Goal: Find specific page/section: Find specific page/section

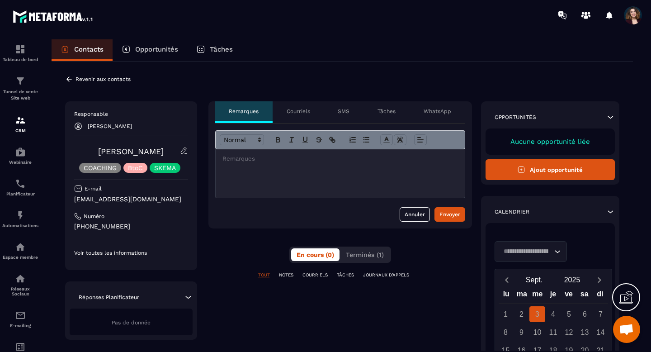
scroll to position [5007, 0]
click at [117, 127] on p "[PERSON_NAME]" at bounding box center [110, 126] width 44 height 6
click at [76, 127] on icon at bounding box center [78, 126] width 8 height 8
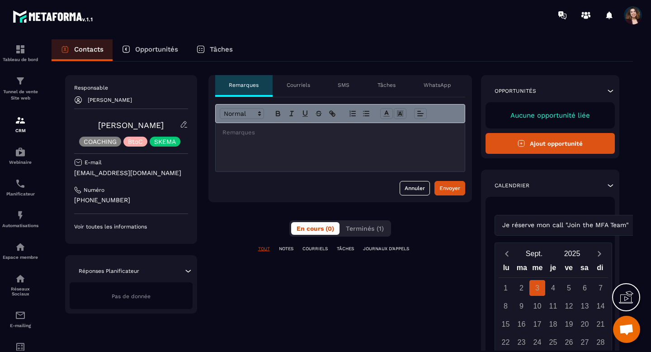
scroll to position [0, 0]
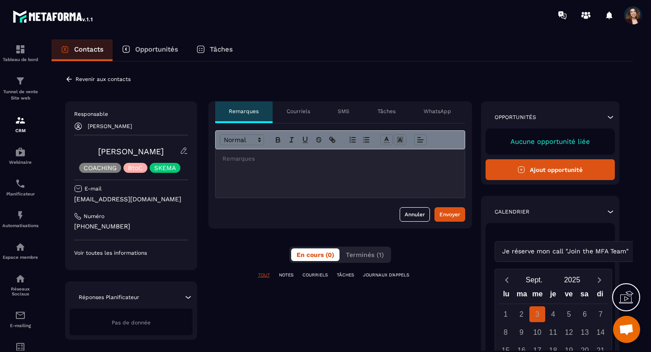
click at [80, 78] on p "Revenir aux contacts" at bounding box center [103, 79] width 55 height 6
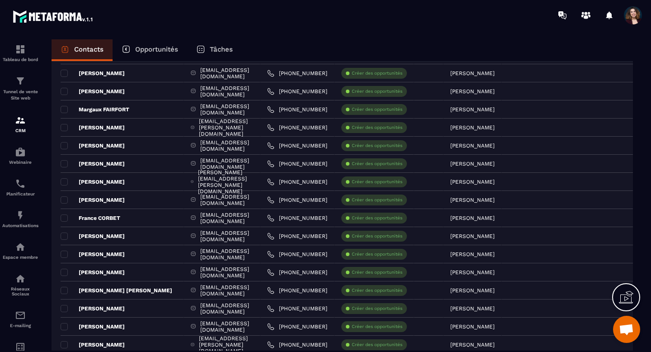
scroll to position [1663, 0]
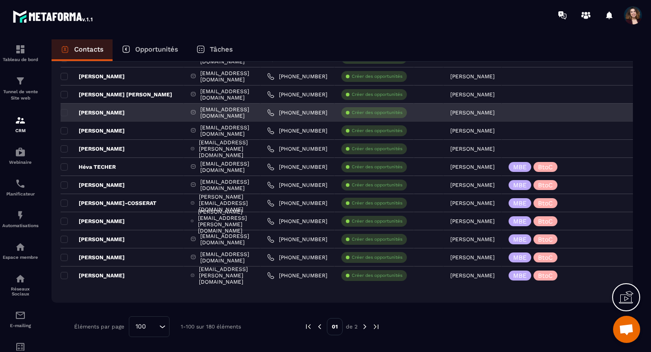
click at [223, 112] on div "[EMAIL_ADDRESS][DOMAIN_NAME]" at bounding box center [222, 113] width 76 height 18
click at [110, 112] on p "[PERSON_NAME]" at bounding box center [93, 112] width 64 height 7
